Goal: Information Seeking & Learning: Learn about a topic

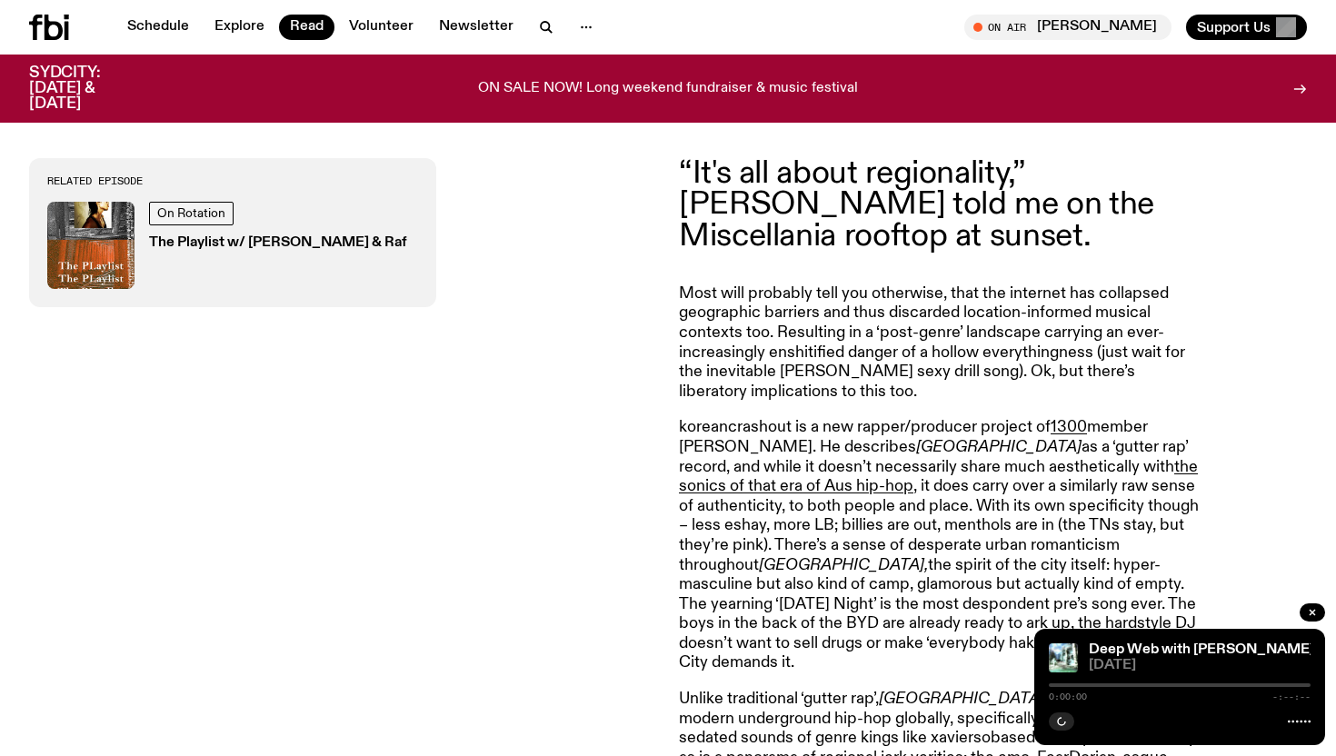
scroll to position [685, 0]
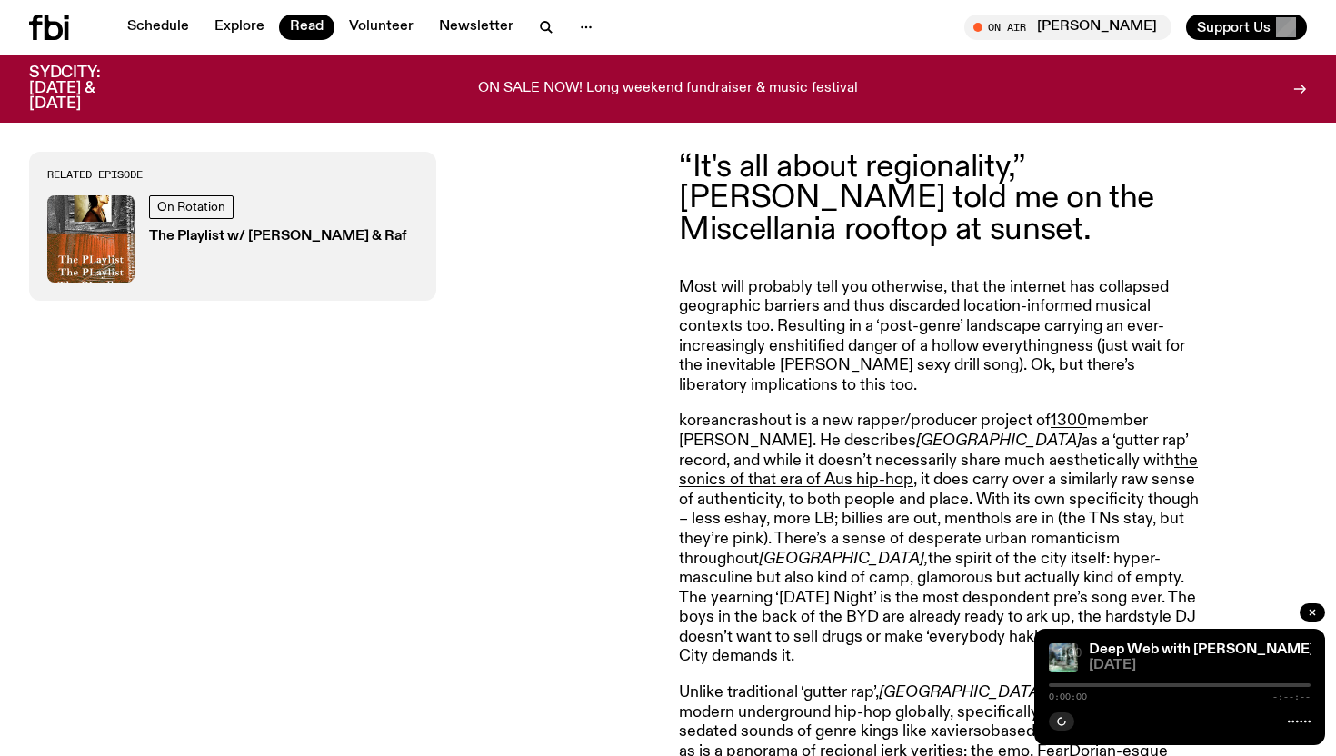
click at [719, 191] on p "“It's all about regionality,” [PERSON_NAME] told me on the Miscellania rooftop …" at bounding box center [941, 199] width 524 height 94
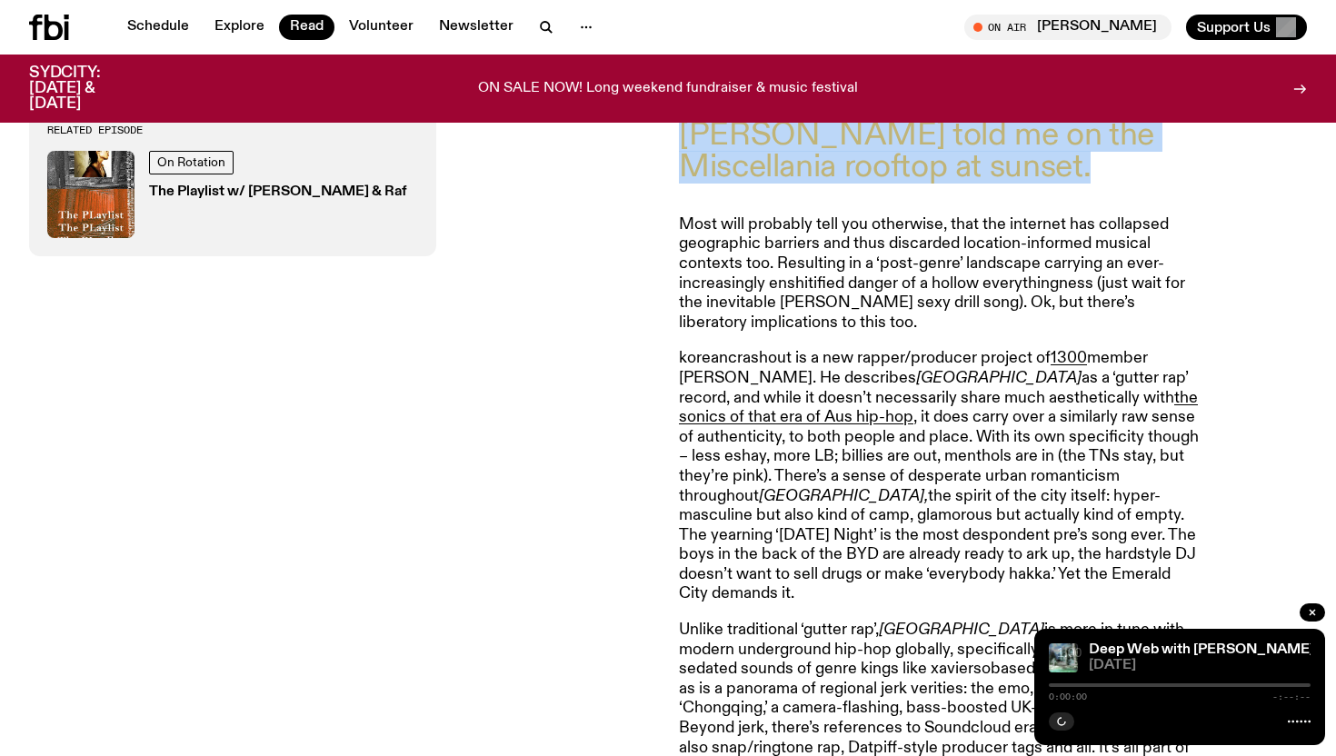
click at [719, 191] on article "“It's all about regionality,” [PERSON_NAME] told me on the Miscellania rooftop …" at bounding box center [941, 597] width 524 height 1016
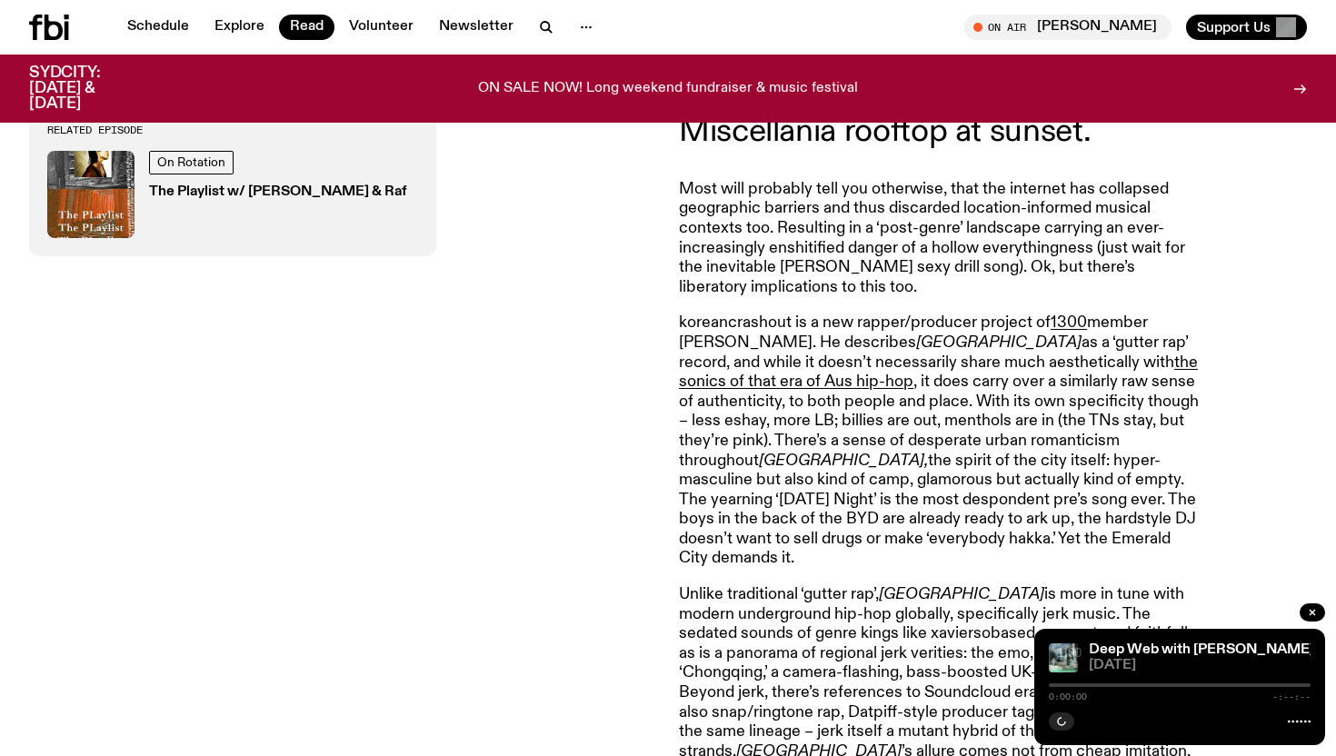
click at [719, 191] on p "Most will probably tell you otherwise, that the internet has collapsed geograph…" at bounding box center [941, 239] width 524 height 118
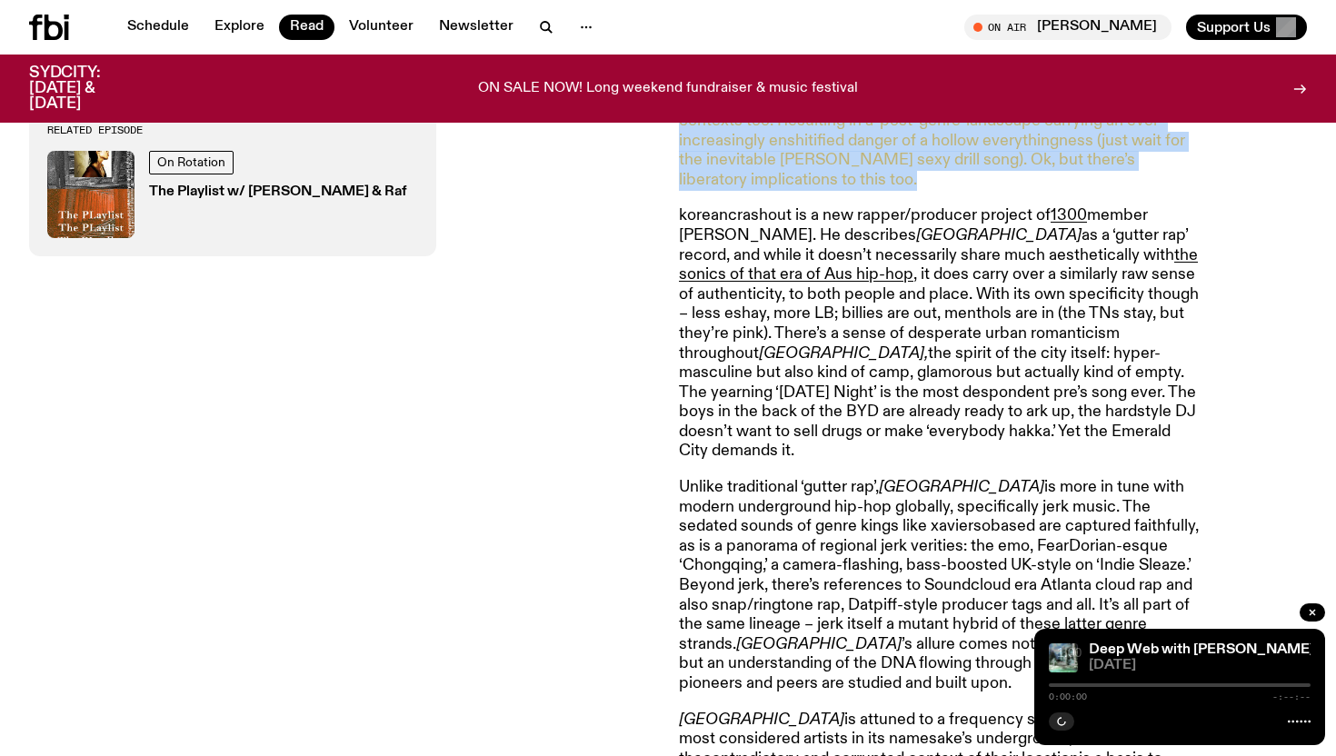
scroll to position [915, 0]
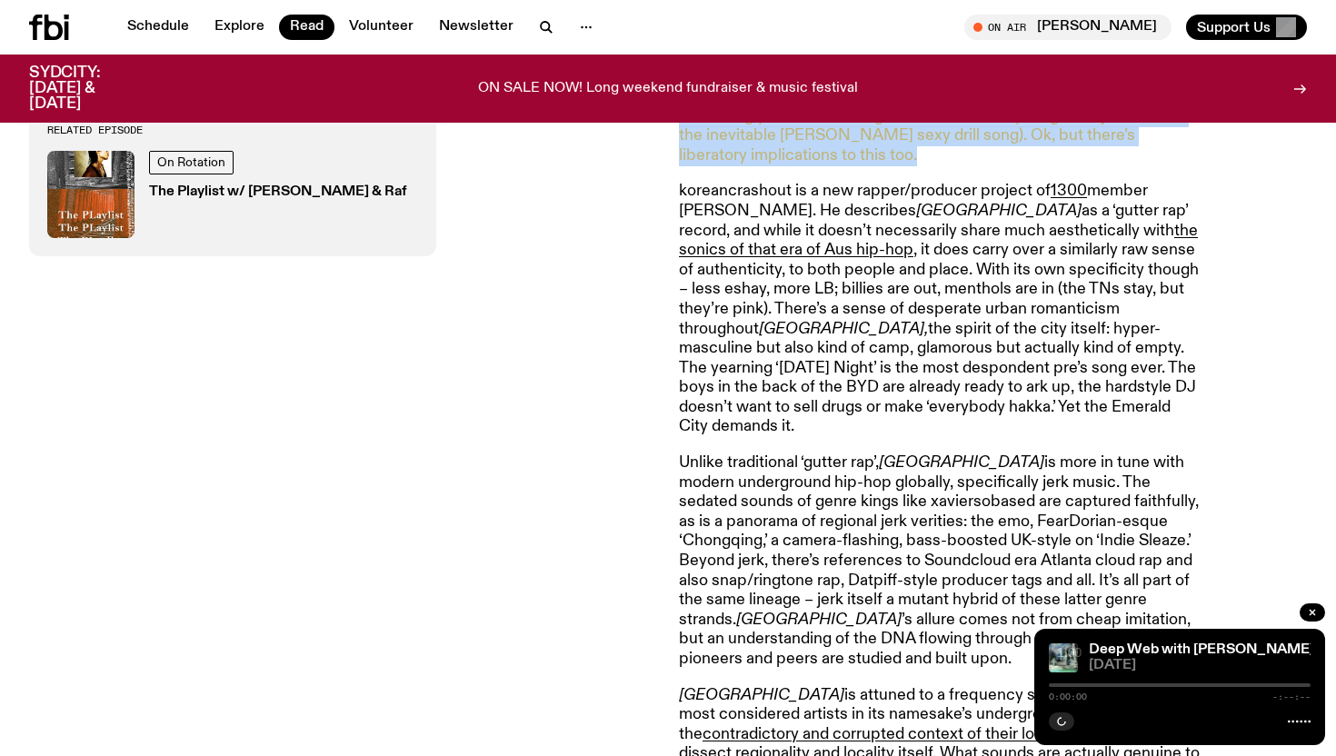
click at [732, 185] on p "koreancrashout is a new rapper/producer project of 1300 member [PERSON_NAME]. H…" at bounding box center [941, 309] width 524 height 255
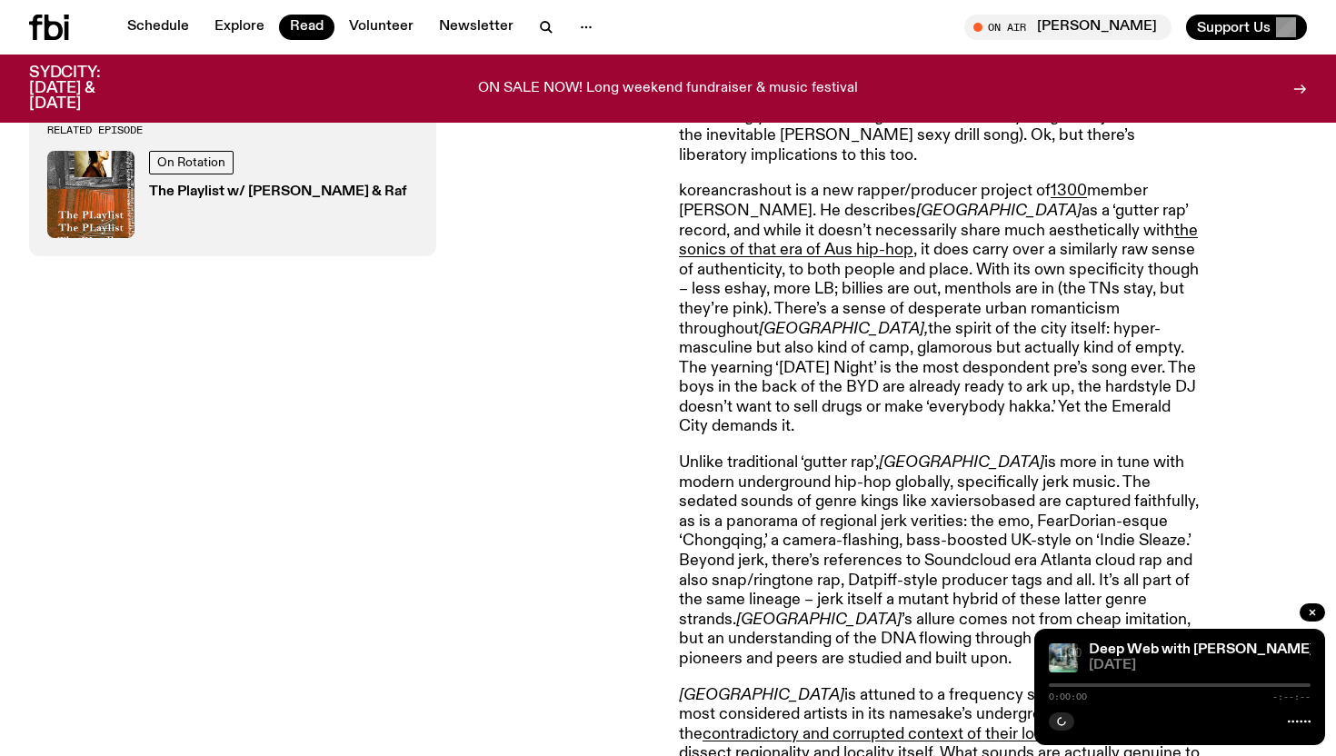
click at [732, 185] on p "koreancrashout is a new rapper/producer project of 1300 member [PERSON_NAME]. H…" at bounding box center [941, 309] width 524 height 255
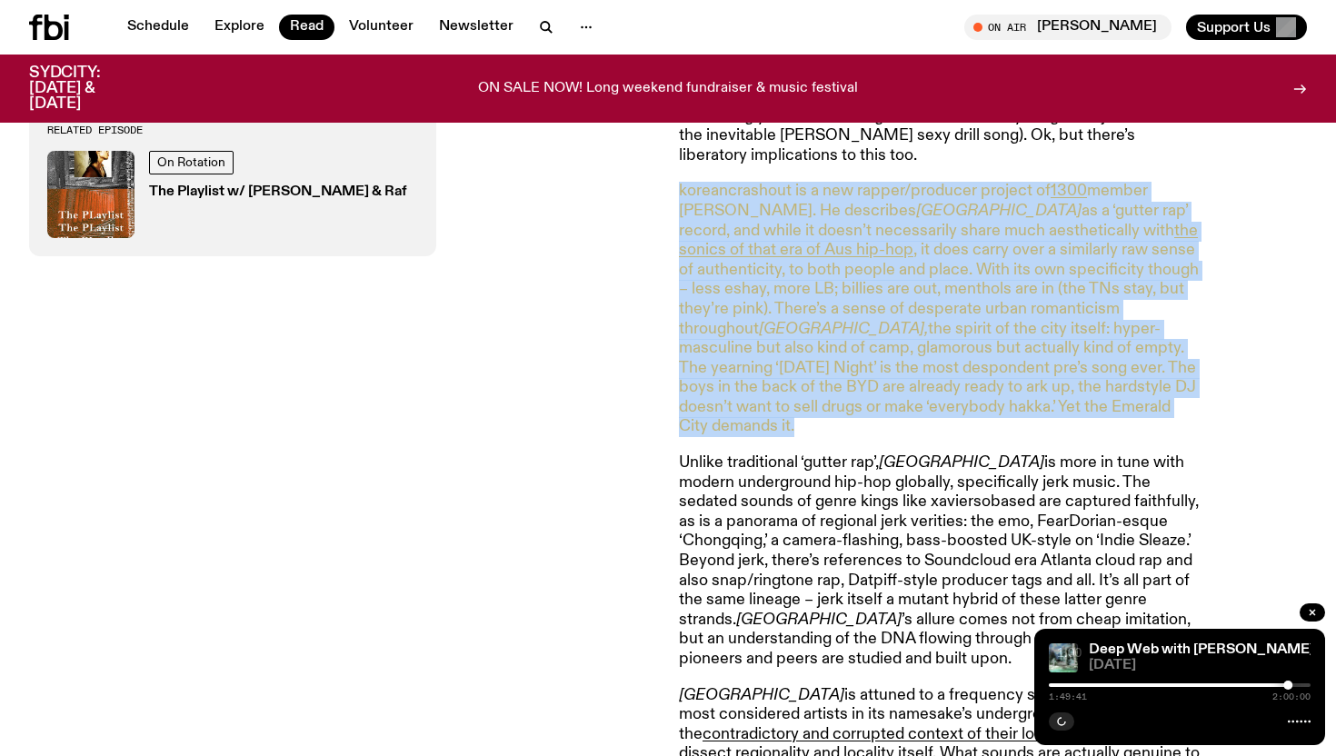
click at [755, 182] on p "koreancrashout is a new rapper/producer project of 1300 member [PERSON_NAME]. H…" at bounding box center [941, 309] width 524 height 255
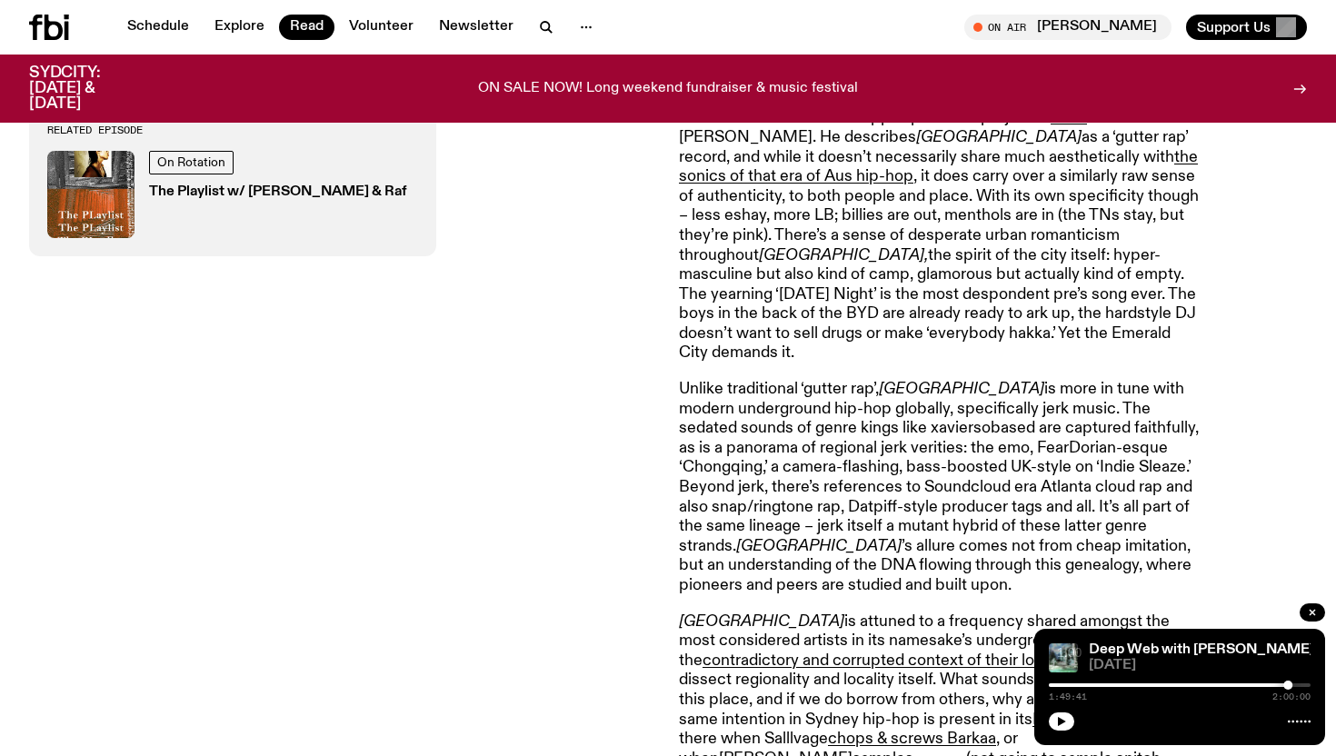
scroll to position [998, 0]
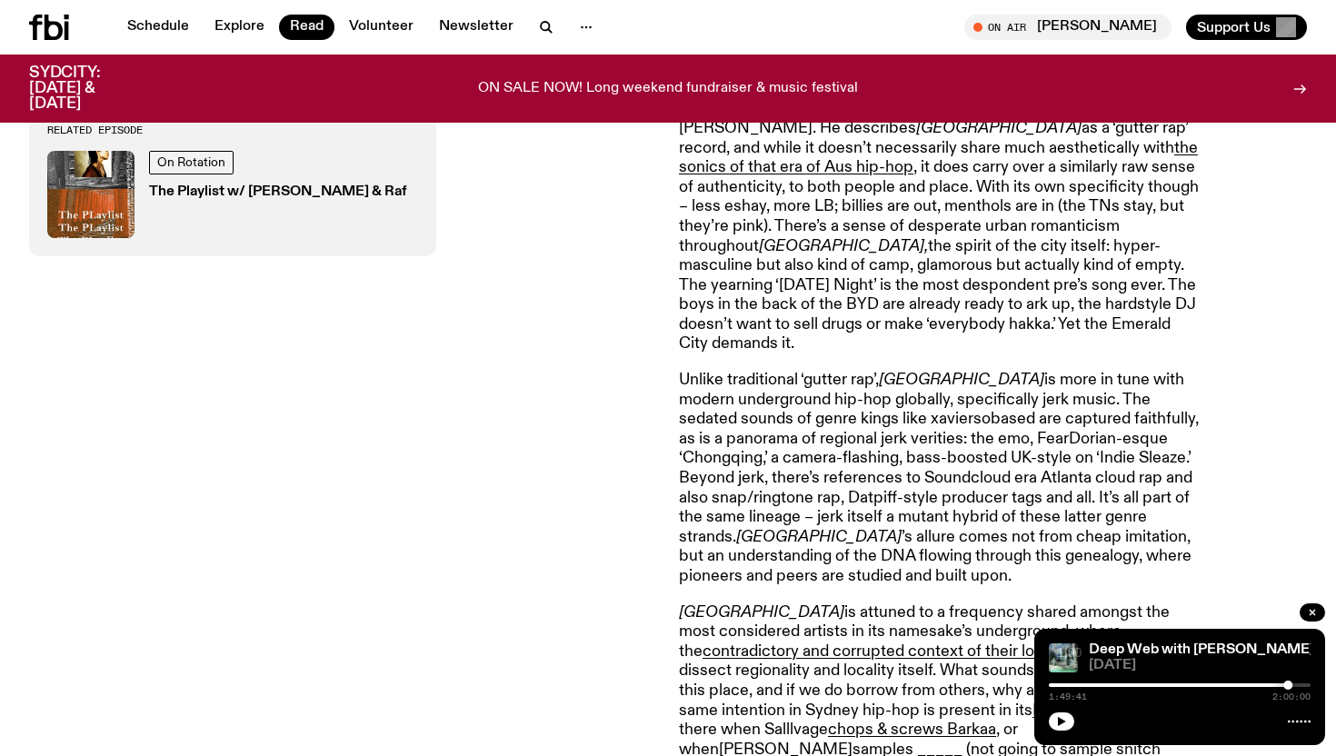
click at [755, 182] on p "koreancrashout is a new rapper/producer project of 1300 member [PERSON_NAME]. H…" at bounding box center [941, 226] width 524 height 255
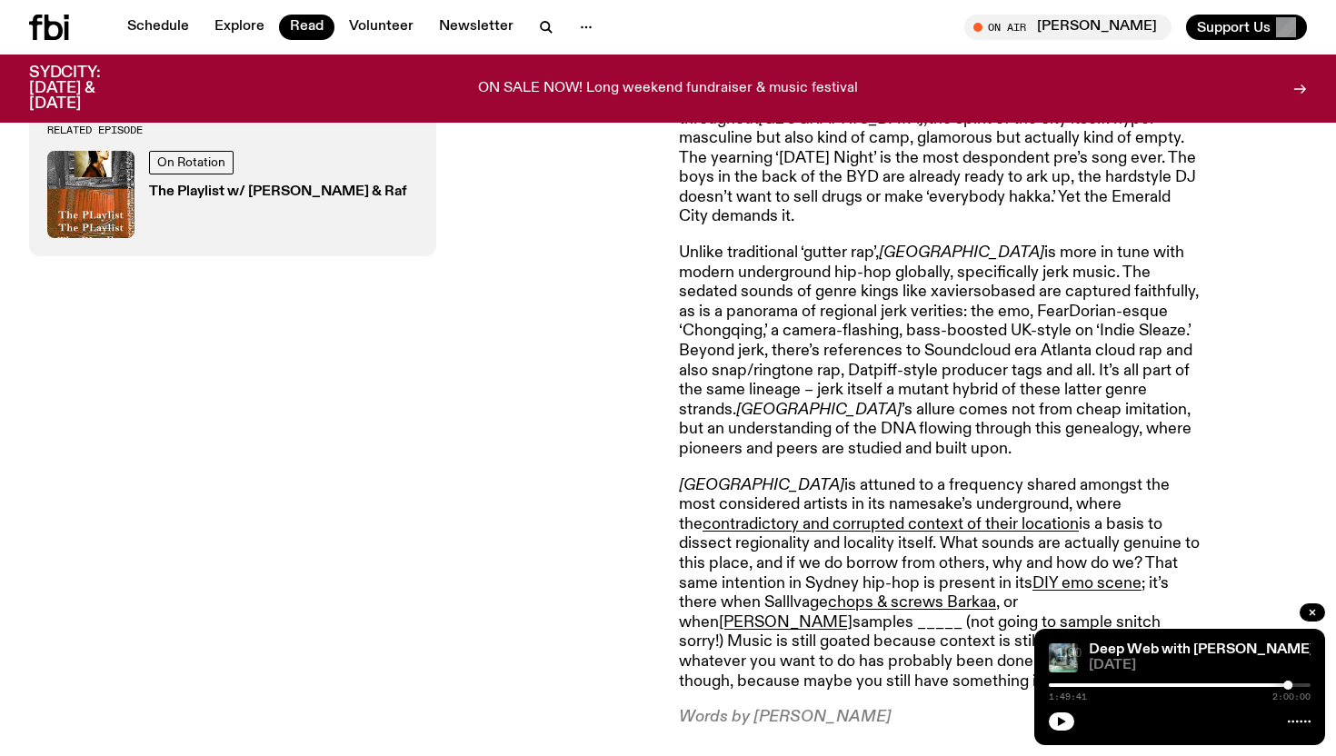
scroll to position [1123, 0]
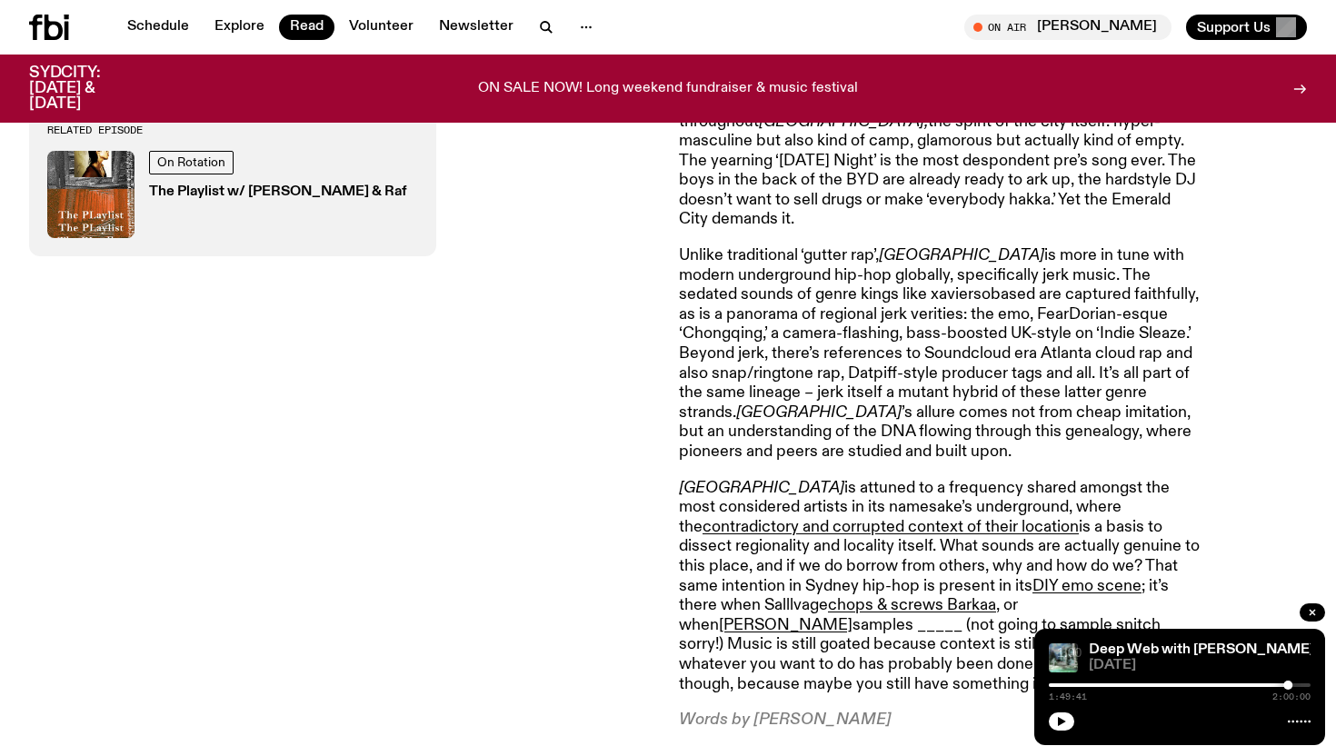
click at [796, 181] on p "koreancrashout is a new rapper/producer project of 1300 member [PERSON_NAME]. H…" at bounding box center [941, 102] width 524 height 255
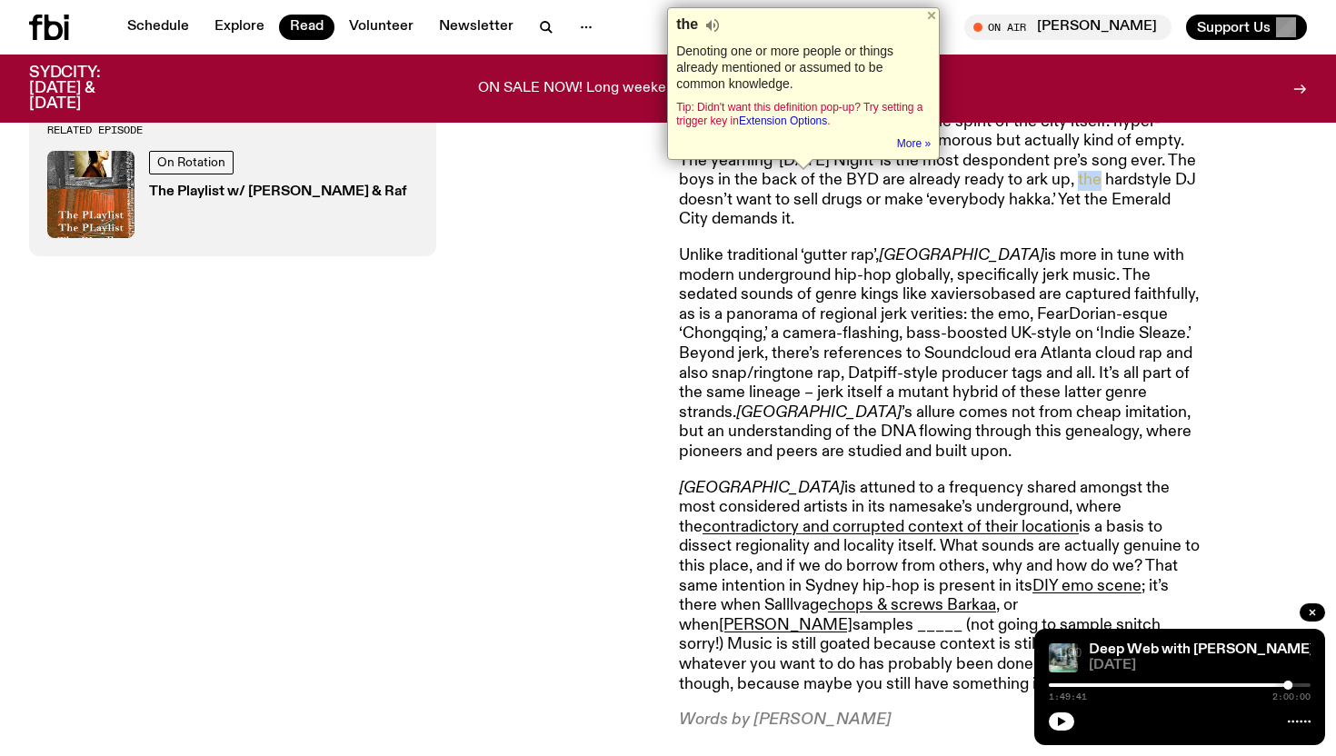
click at [796, 181] on p "koreancrashout is a new rapper/producer project of 1300 member [PERSON_NAME]. H…" at bounding box center [941, 102] width 524 height 255
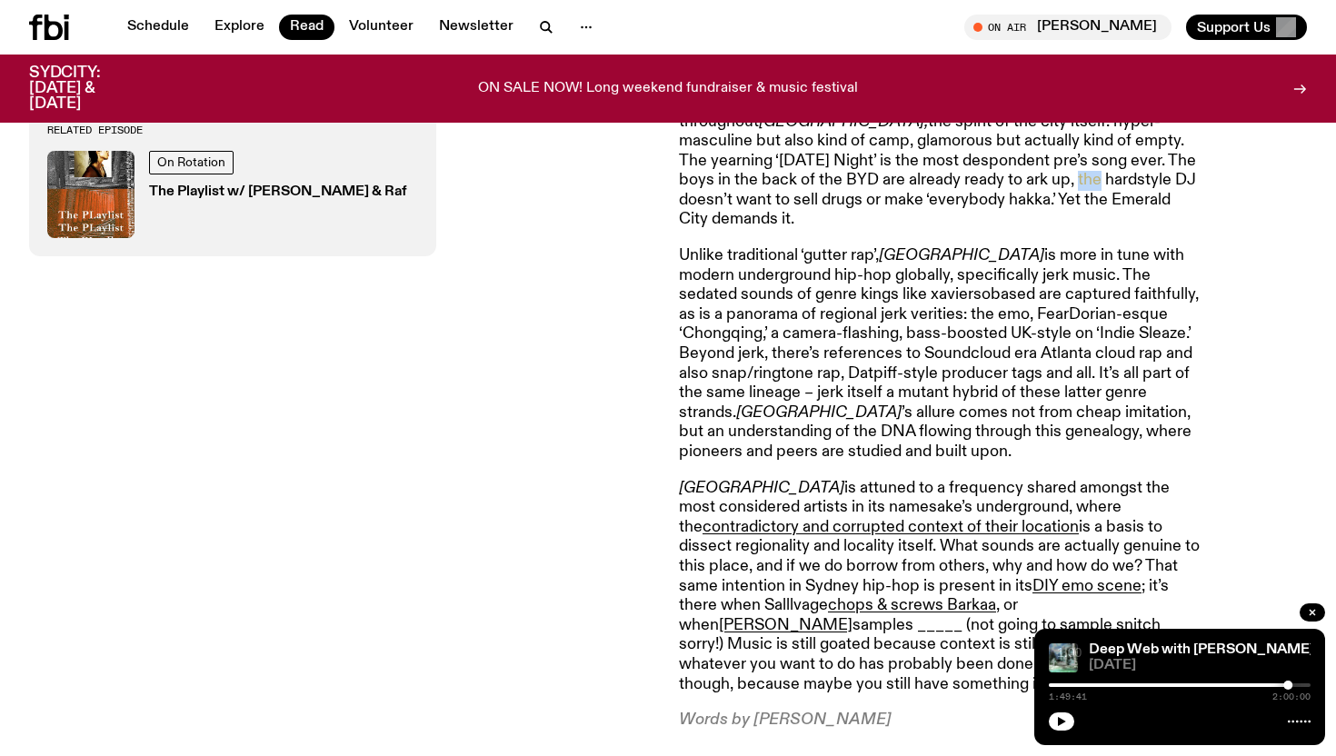
click at [796, 181] on p "koreancrashout is a new rapper/producer project of 1300 member [PERSON_NAME]. H…" at bounding box center [941, 102] width 524 height 255
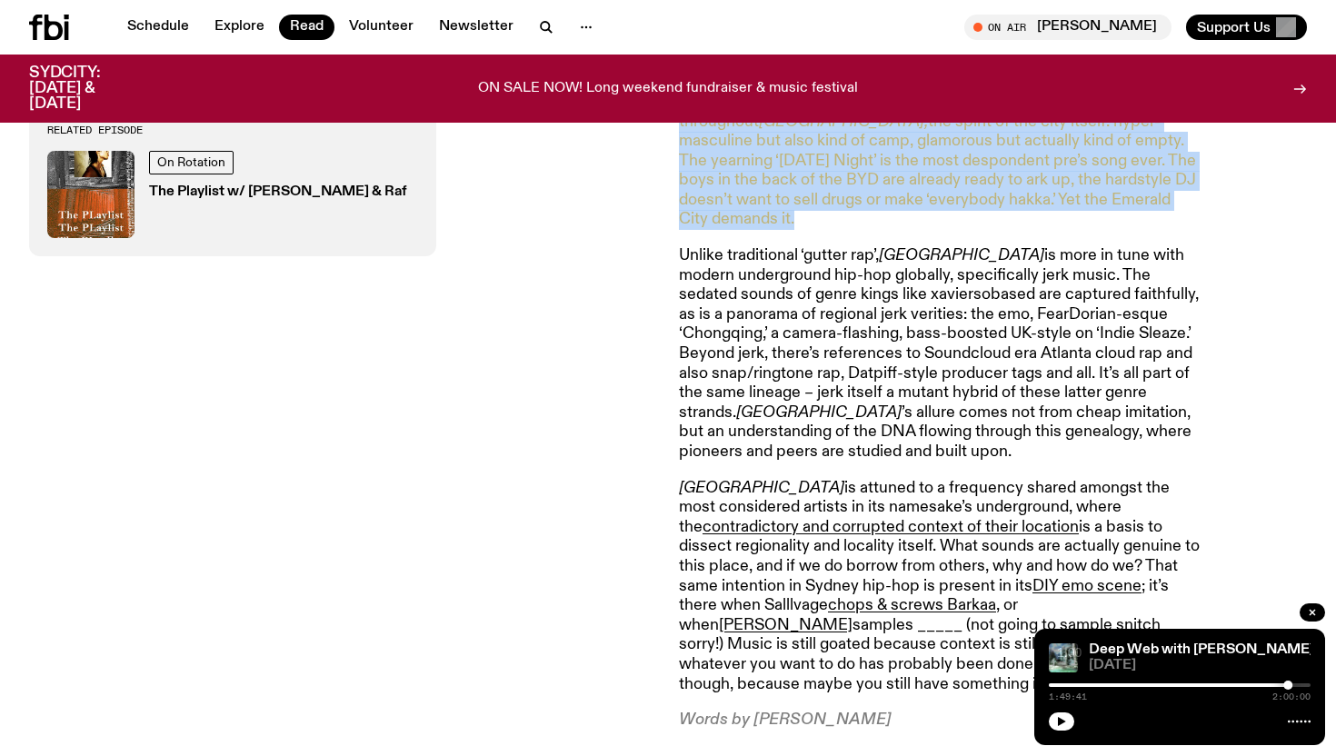
click at [796, 181] on p "koreancrashout is a new rapper/producer project of 1300 member [PERSON_NAME]. H…" at bounding box center [941, 102] width 524 height 255
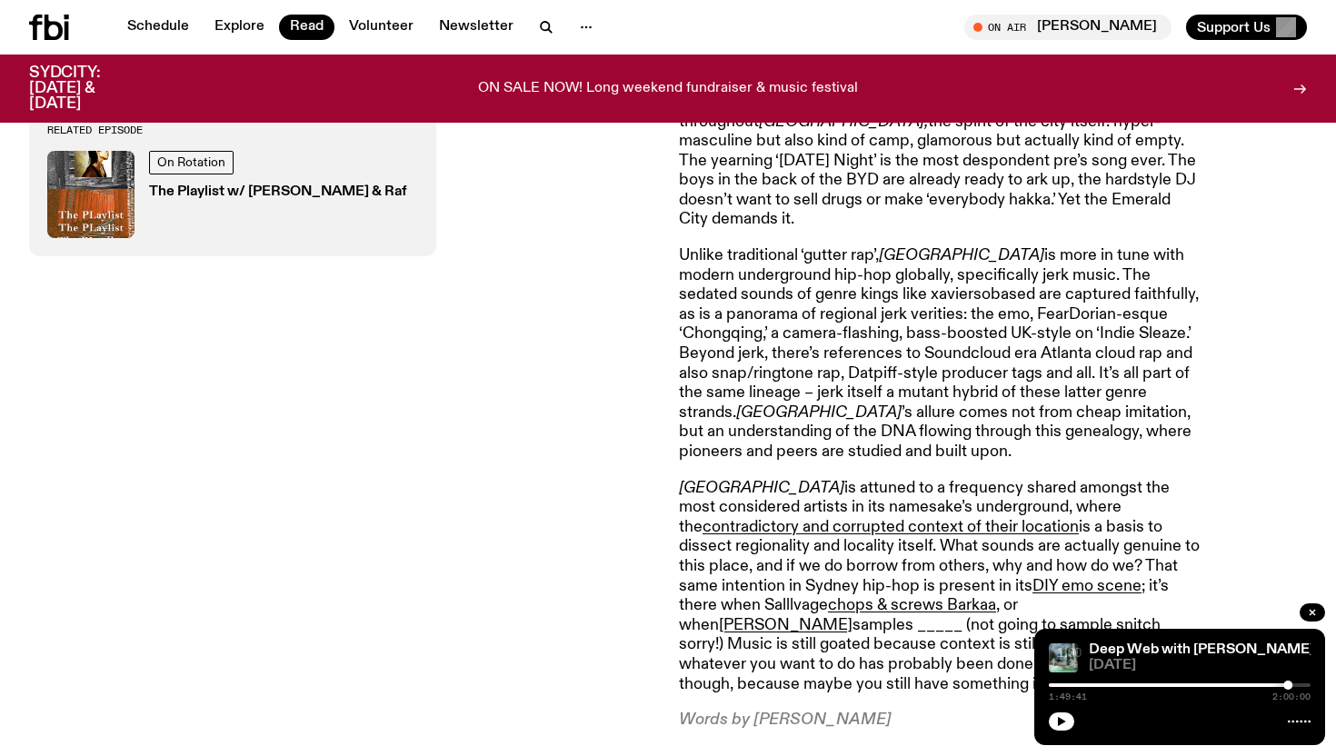
click at [796, 181] on p "koreancrashout is a new rapper/producer project of 1300 member [PERSON_NAME]. H…" at bounding box center [941, 102] width 524 height 255
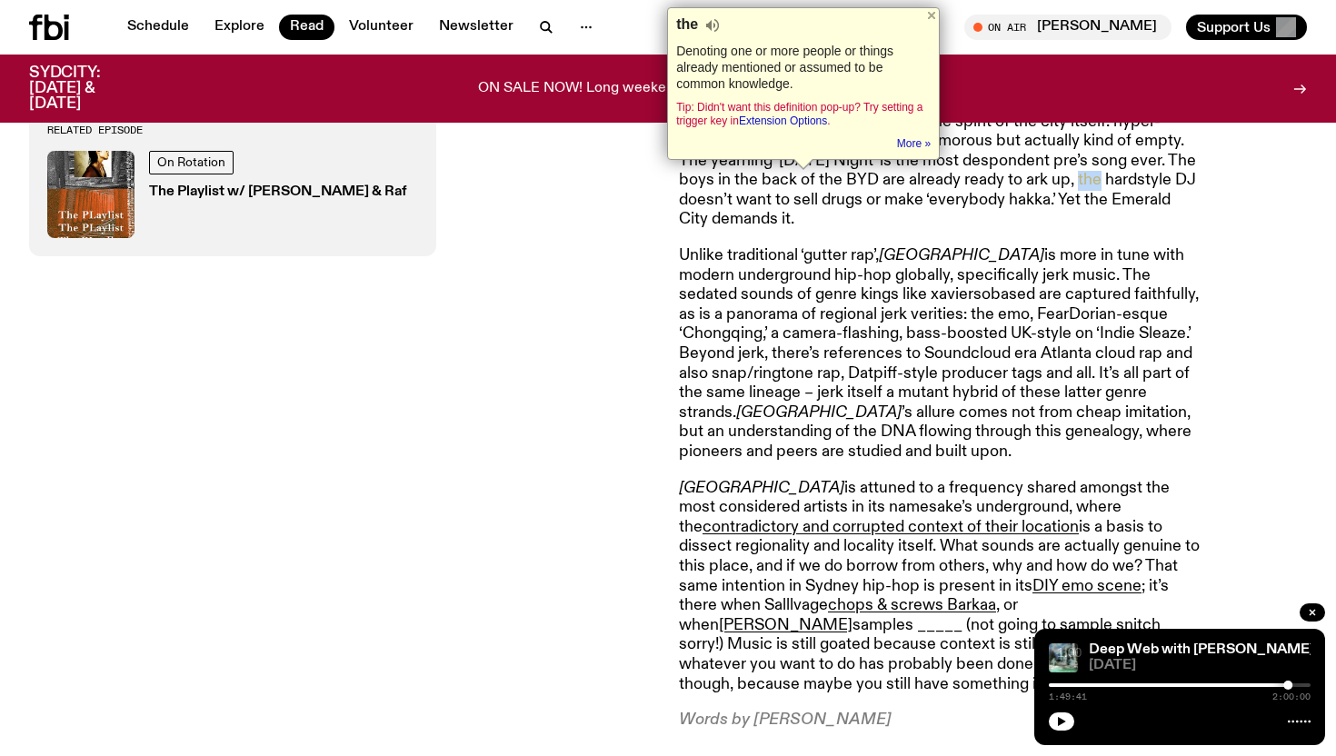
click at [796, 181] on p "koreancrashout is a new rapper/producer project of 1300 member [PERSON_NAME]. H…" at bounding box center [941, 102] width 524 height 255
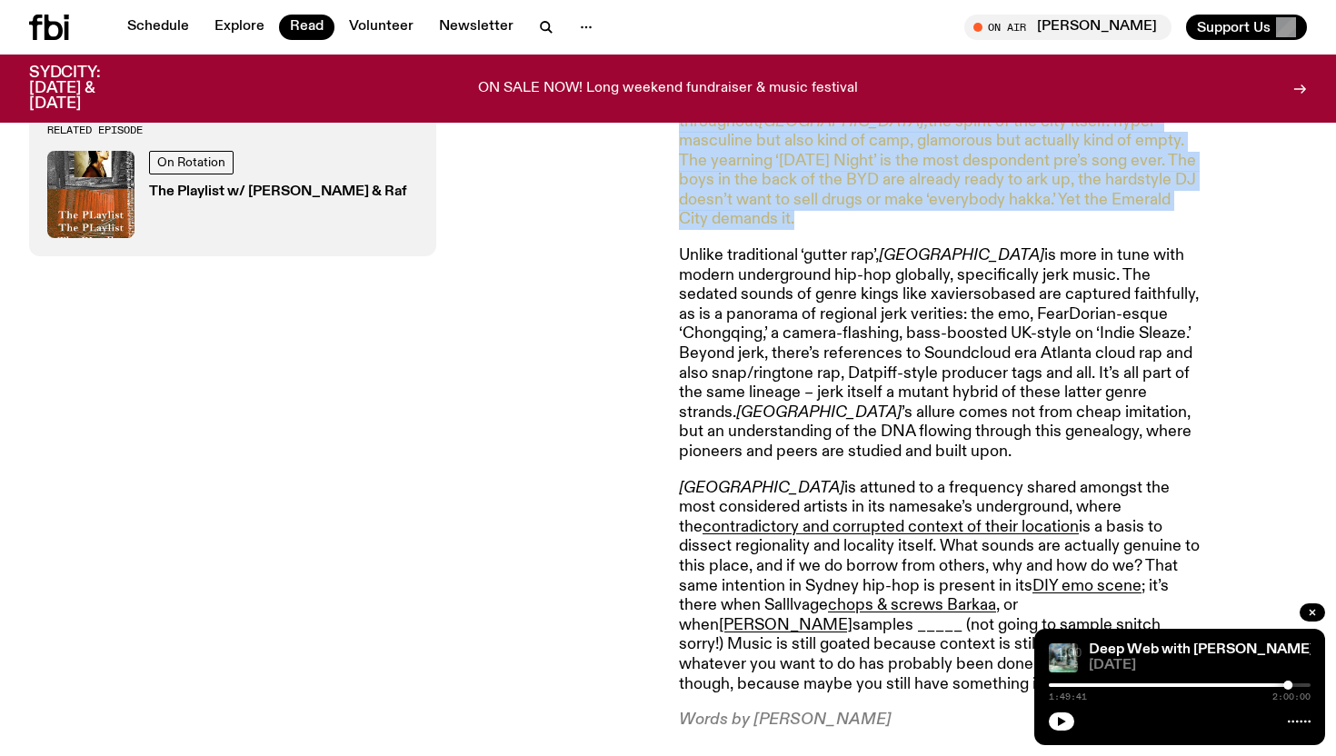
click at [796, 181] on p "koreancrashout is a new rapper/producer project of 1300 member [PERSON_NAME]. H…" at bounding box center [941, 102] width 524 height 255
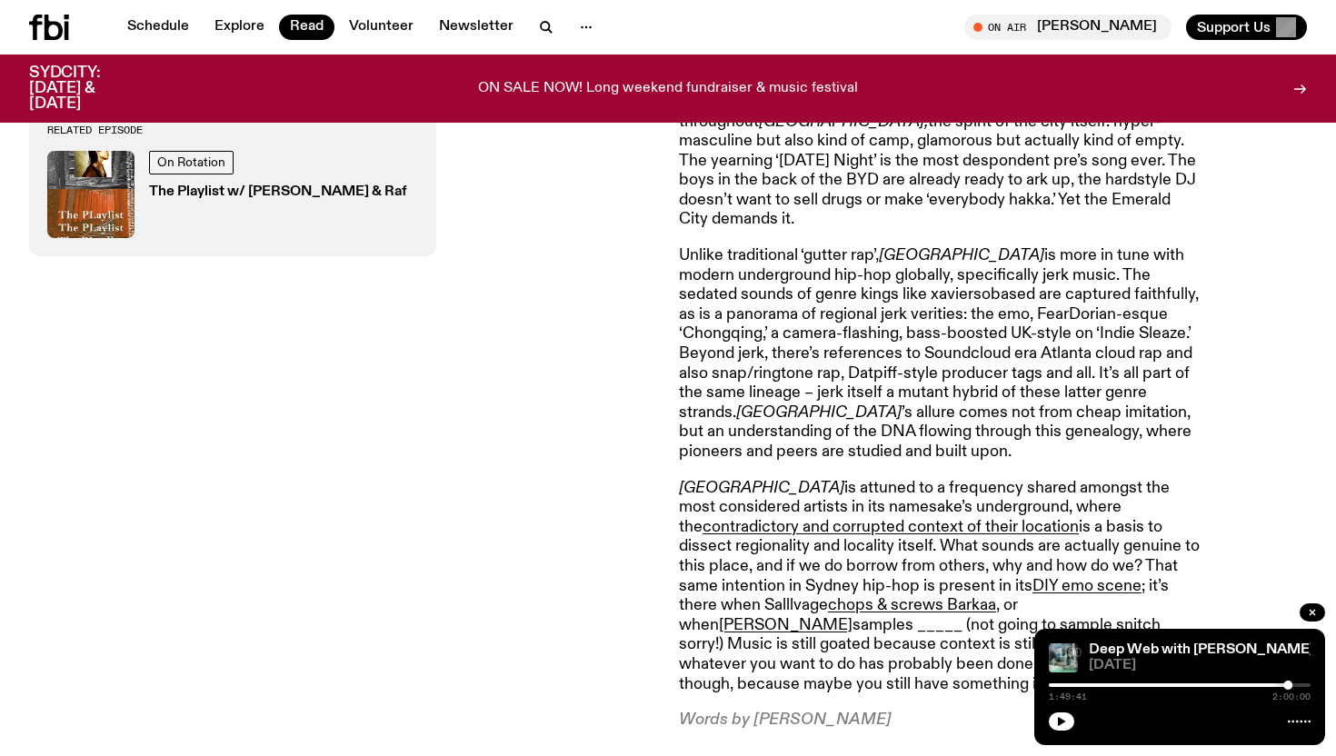
click at [796, 181] on p "koreancrashout is a new rapper/producer project of 1300 member [PERSON_NAME]. H…" at bounding box center [941, 102] width 524 height 255
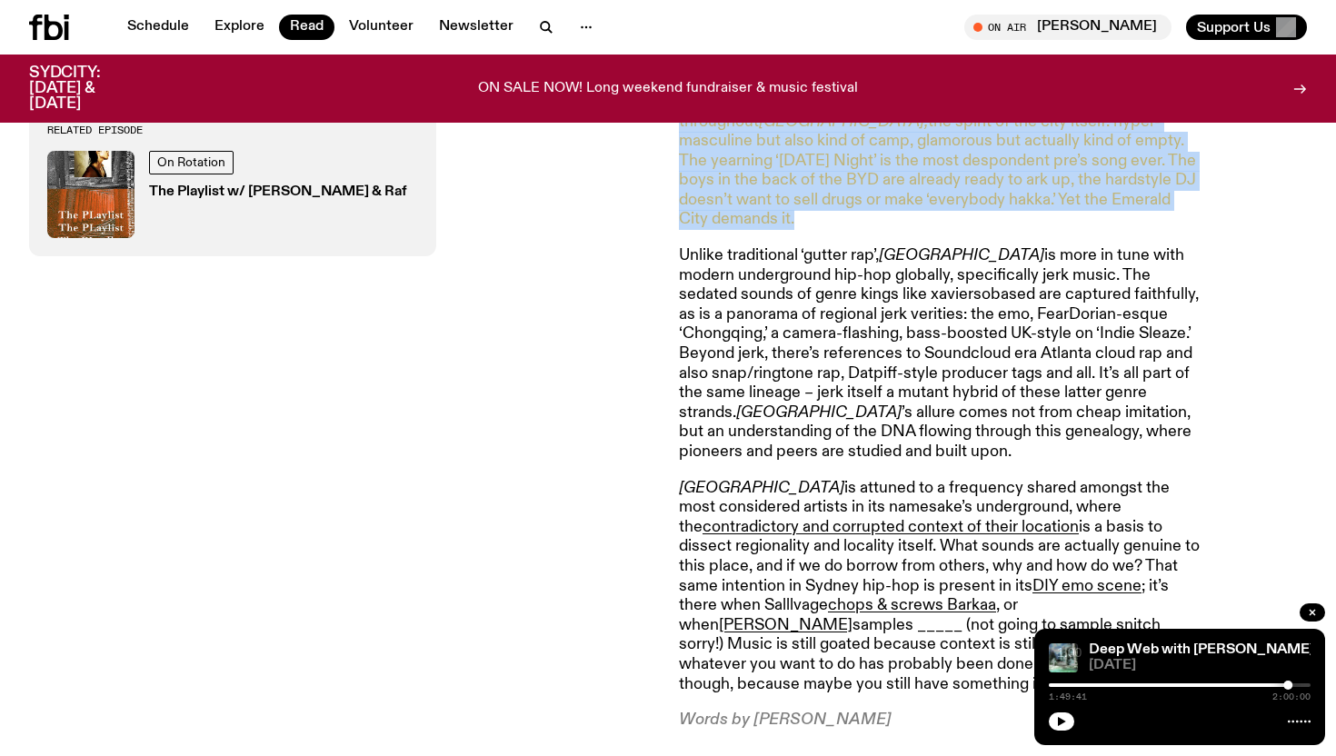
click at [860, 187] on p "koreancrashout is a new rapper/producer project of 1300 member [PERSON_NAME]. H…" at bounding box center [941, 102] width 524 height 255
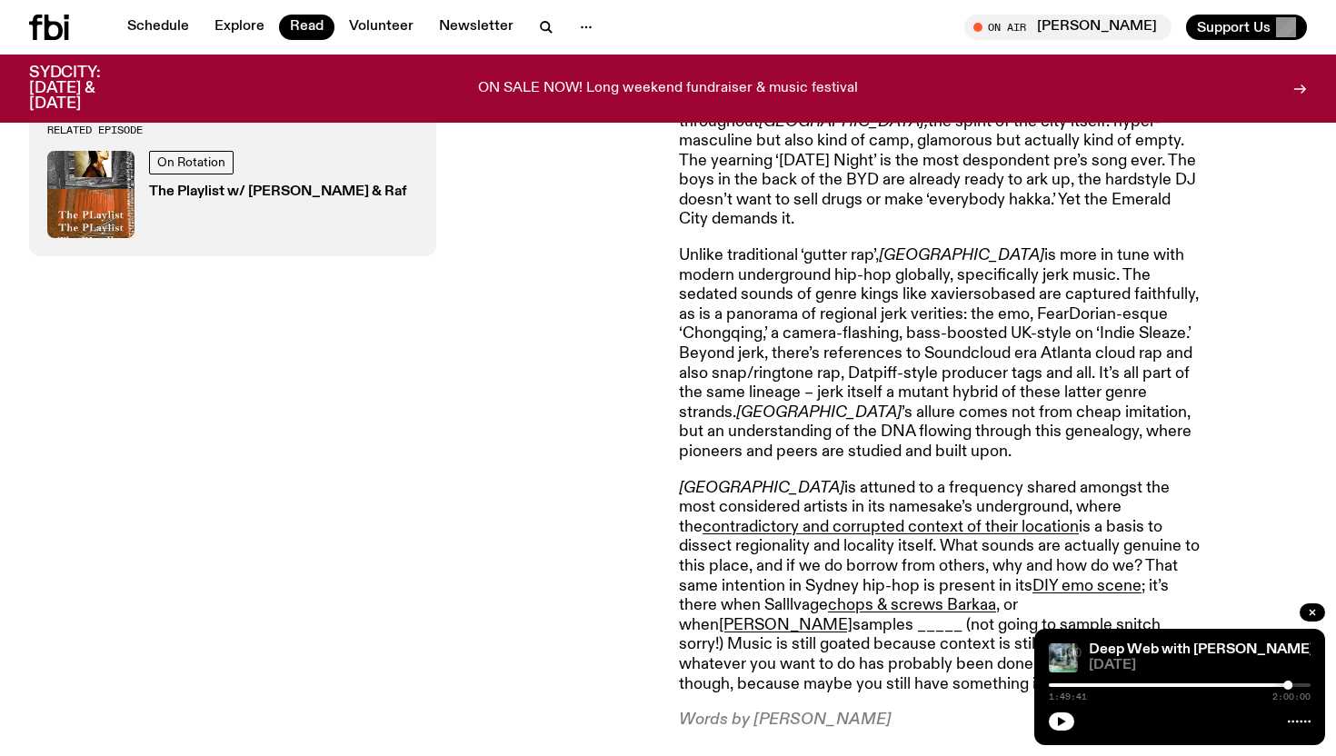
click at [860, 187] on p "koreancrashout is a new rapper/producer project of 1300 member [PERSON_NAME]. H…" at bounding box center [941, 102] width 524 height 255
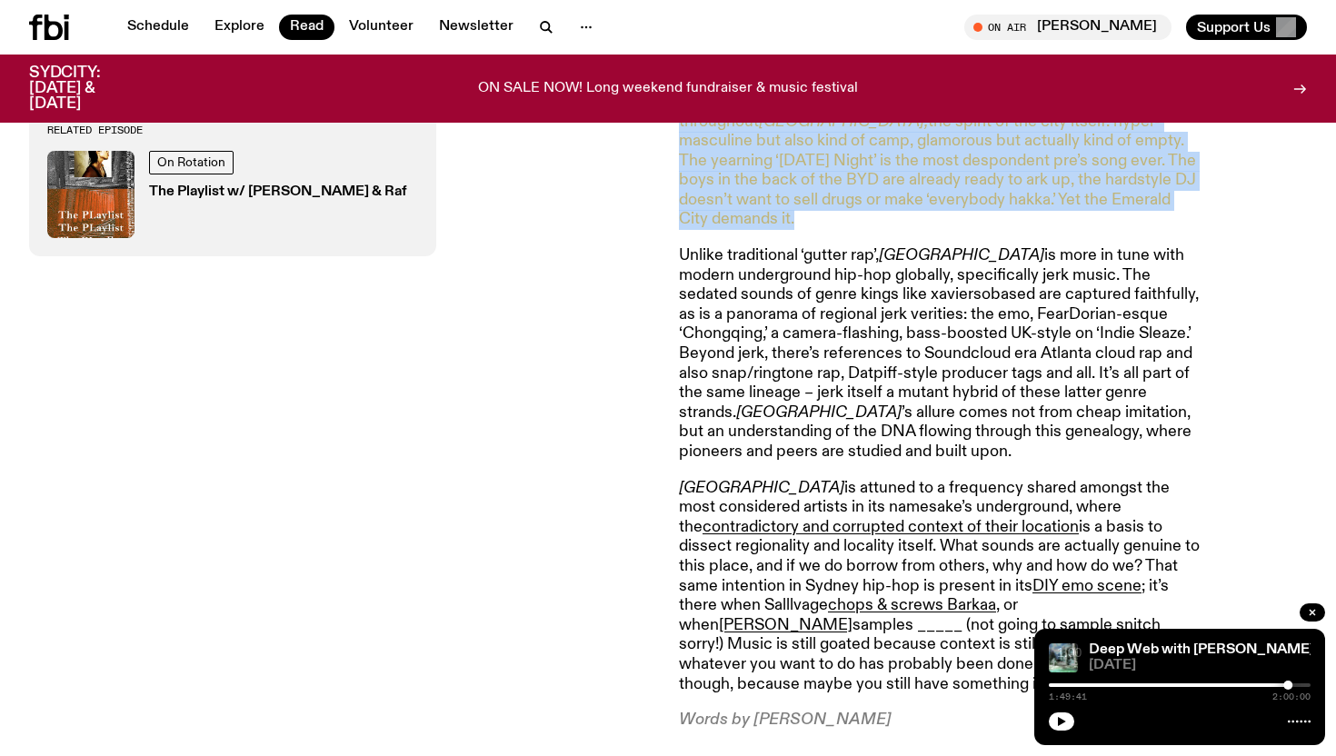
click at [858, 199] on p "koreancrashout is a new rapper/producer project of 1300 member [PERSON_NAME]. H…" at bounding box center [941, 102] width 524 height 255
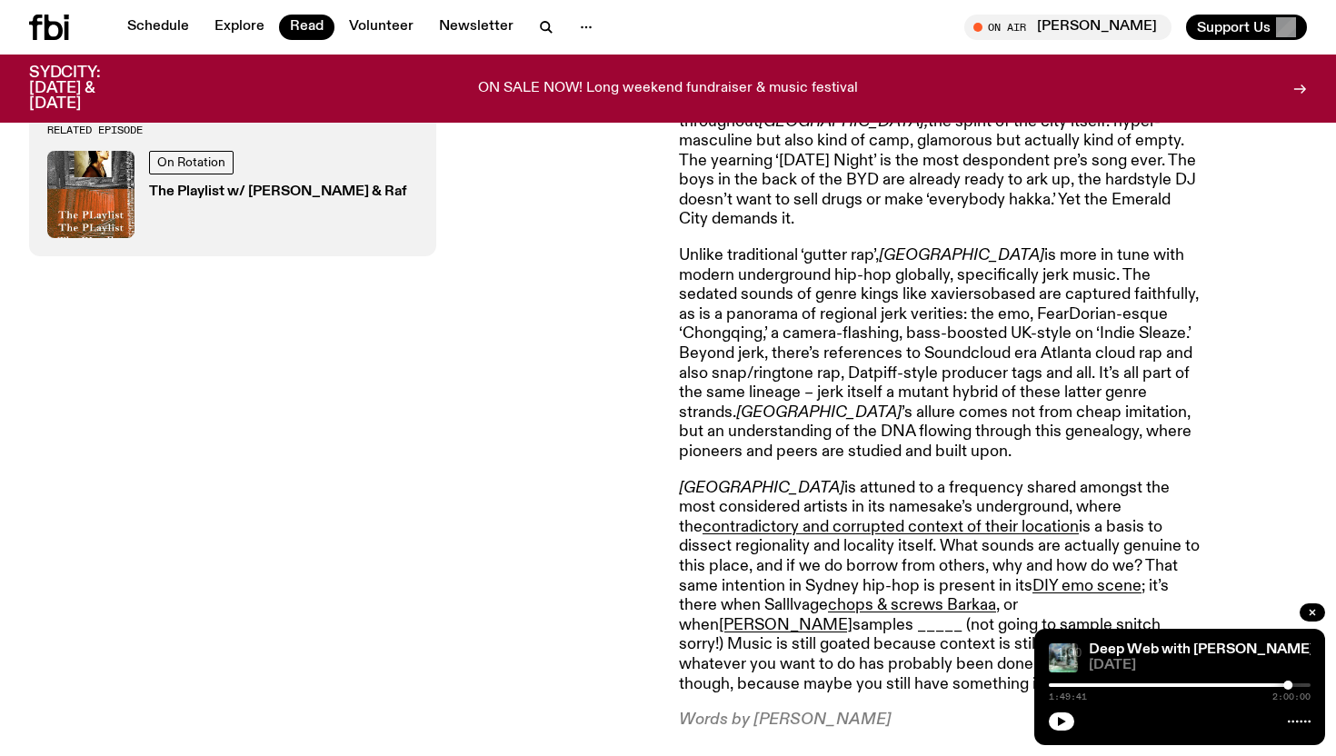
click at [844, 199] on p "koreancrashout is a new rapper/producer project of 1300 member [PERSON_NAME]. H…" at bounding box center [941, 102] width 524 height 255
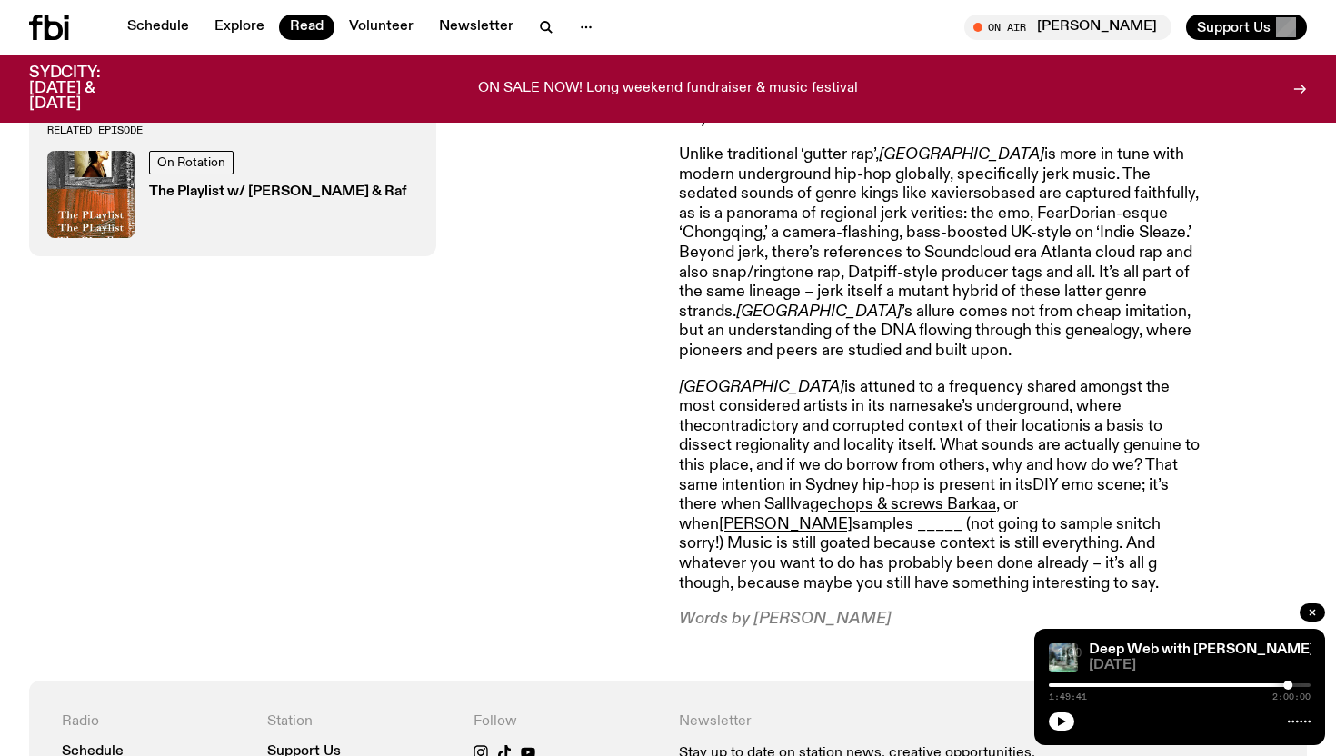
scroll to position [1227, 0]
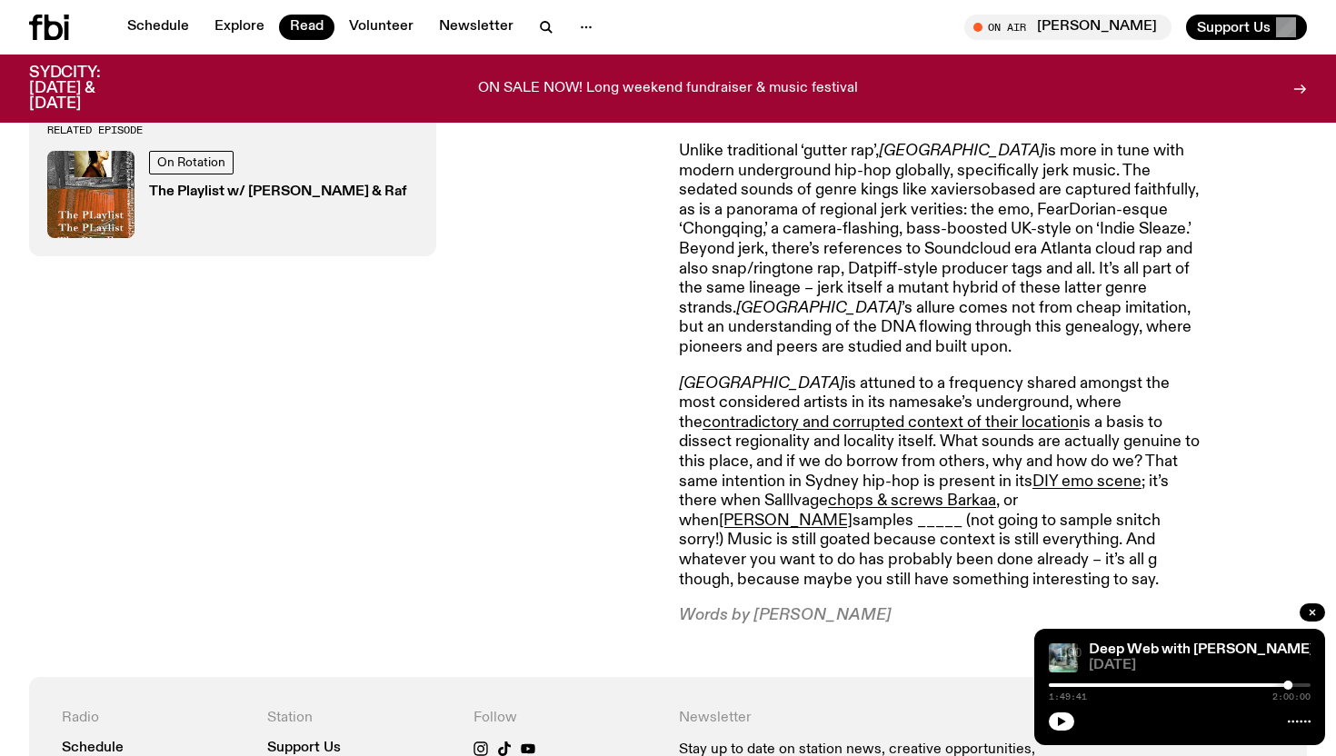
click at [789, 606] on p "Words by [PERSON_NAME]" at bounding box center [941, 616] width 524 height 20
drag, startPoint x: 789, startPoint y: 589, endPoint x: 846, endPoint y: 589, distance: 57.3
click at [846, 606] on p "Words by [PERSON_NAME]" at bounding box center [941, 616] width 524 height 20
copy p "[PERSON_NAME]"
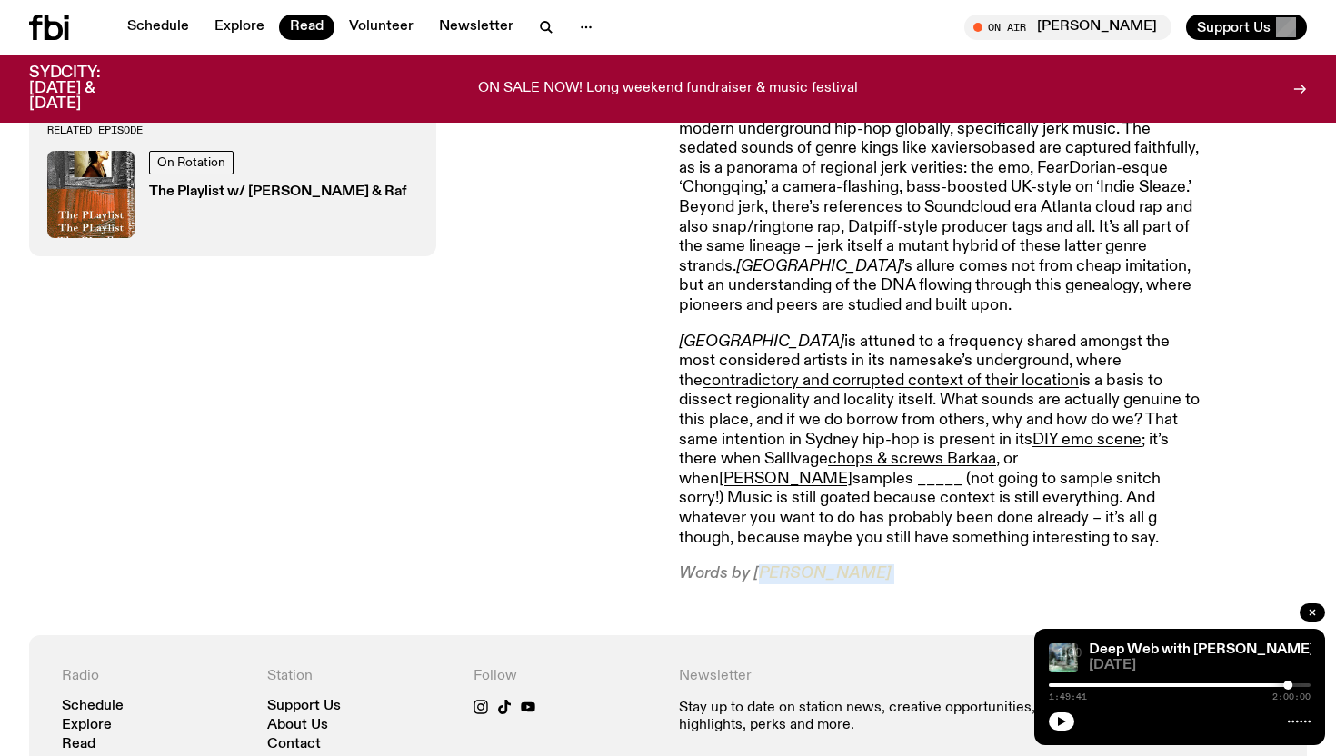
scroll to position [1284, 0]
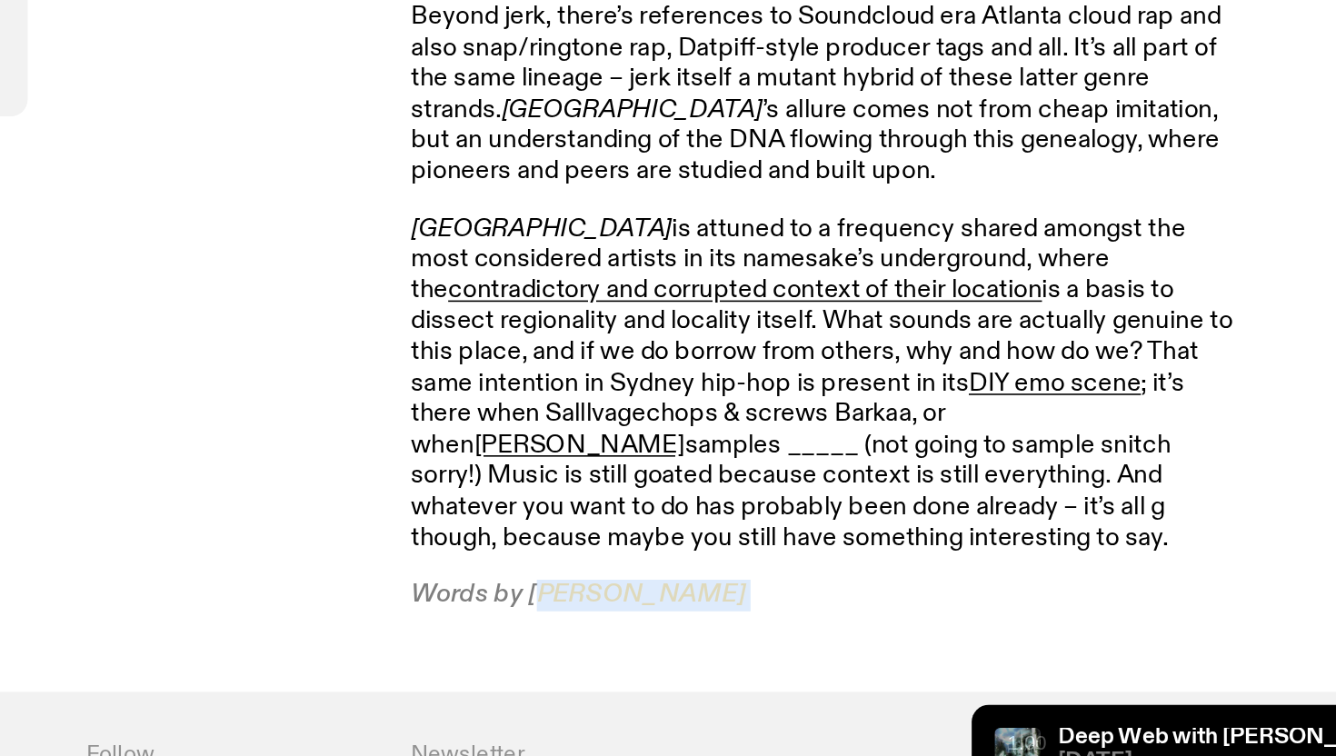
click at [828, 436] on link "chops & screws Barkaa" at bounding box center [912, 444] width 168 height 16
click at [853, 456] on link "[PERSON_NAME]" at bounding box center [786, 464] width 134 height 16
copy p "[PERSON_NAME]"
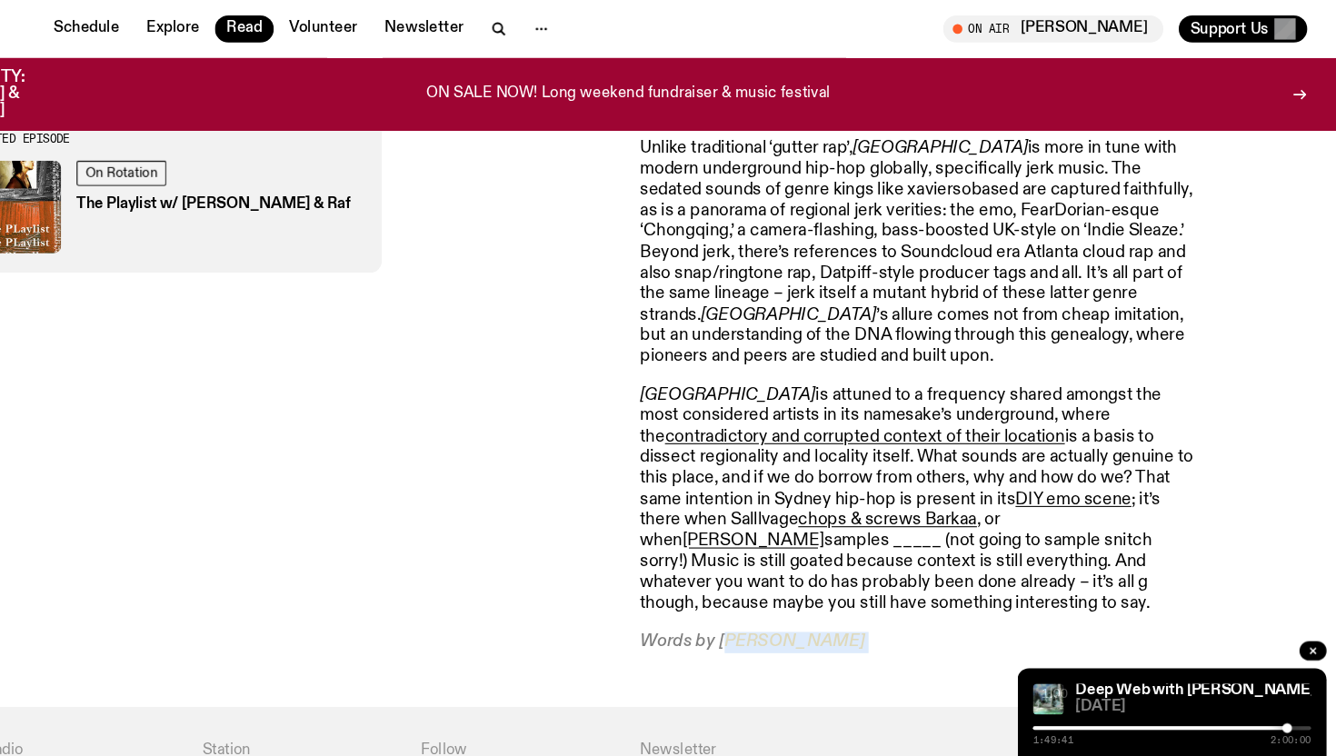
scroll to position [1232, 0]
